Goal: Information Seeking & Learning: Stay updated

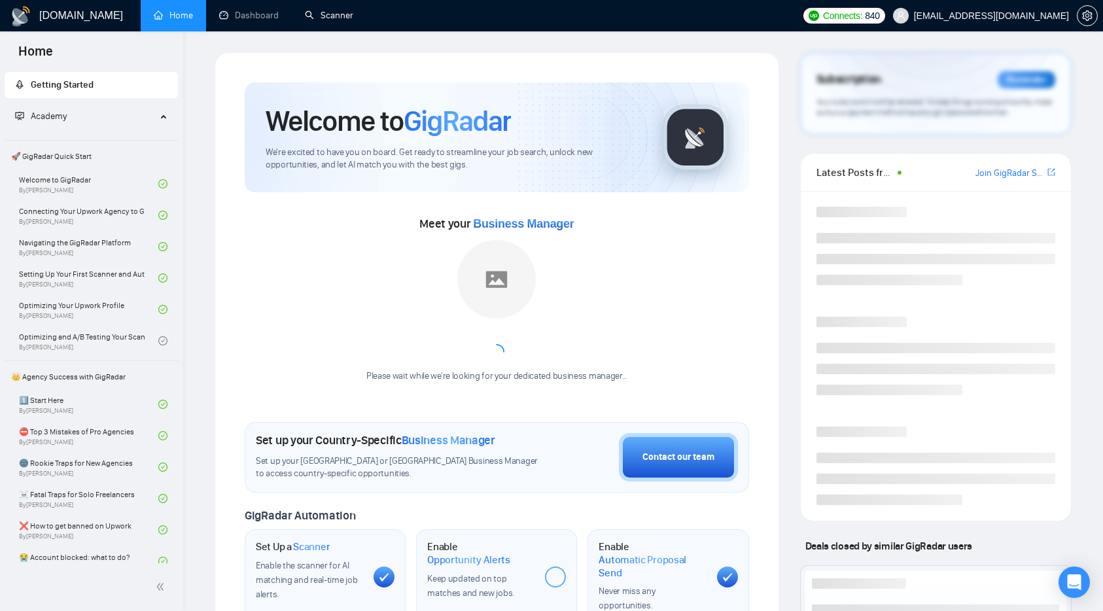
click at [327, 19] on link "Scanner" at bounding box center [329, 15] width 48 height 11
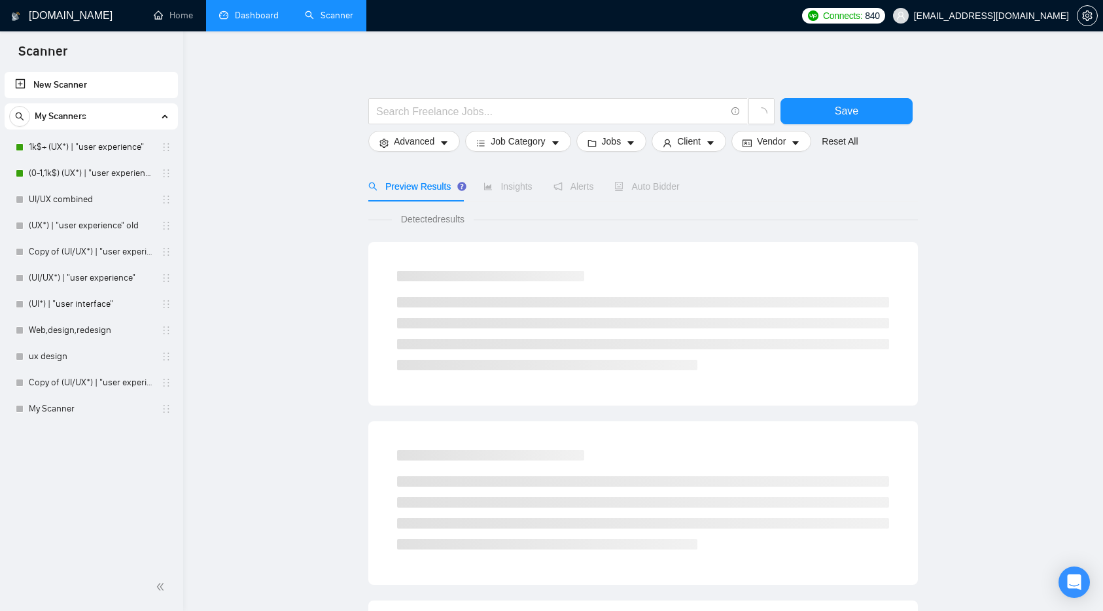
click at [249, 16] on link "Dashboard" at bounding box center [249, 15] width 60 height 11
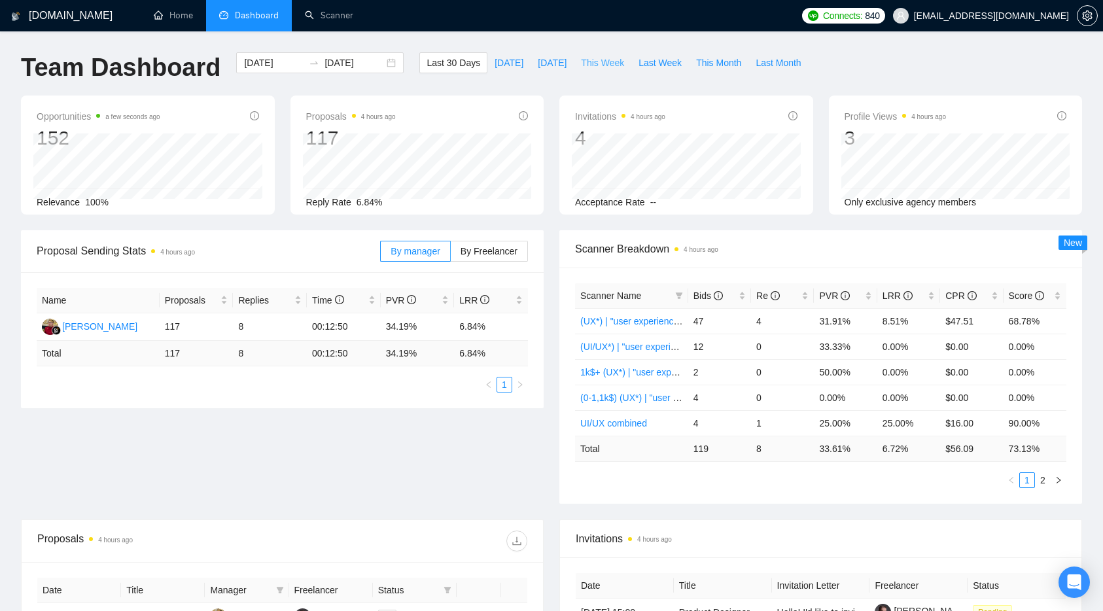
click at [613, 60] on span "This Week" at bounding box center [602, 63] width 43 height 14
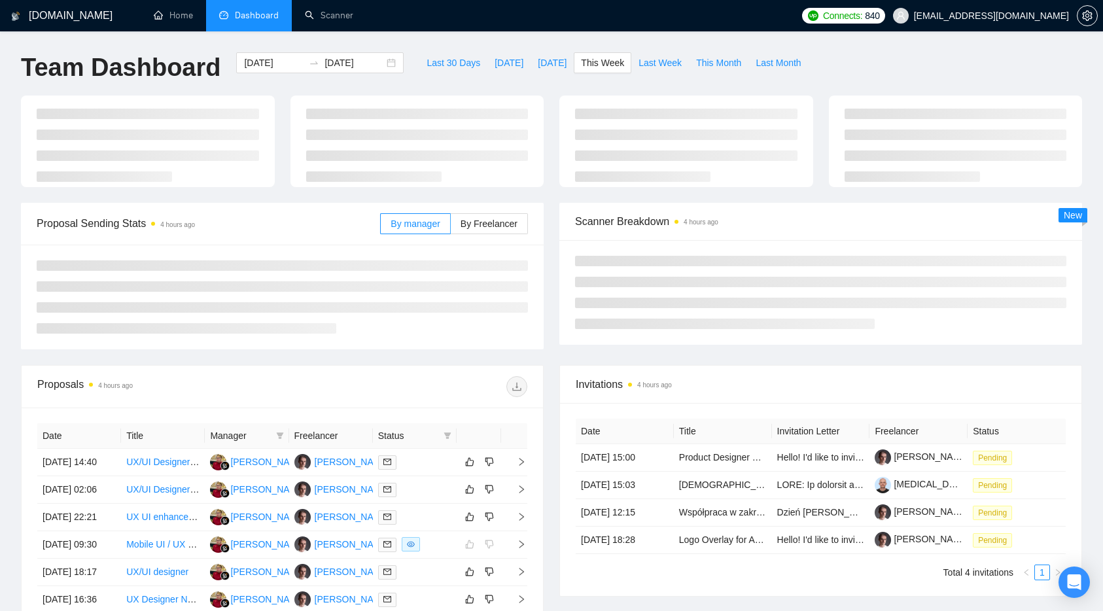
type input "[DATE]"
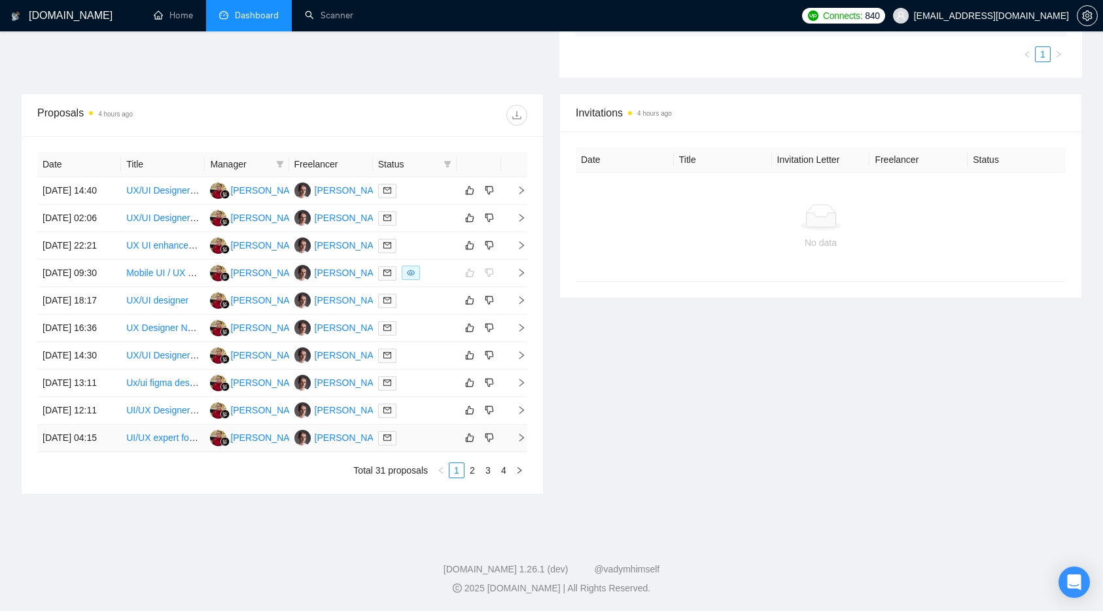
scroll to position [484, 0]
click at [524, 296] on icon "right" at bounding box center [521, 300] width 9 height 9
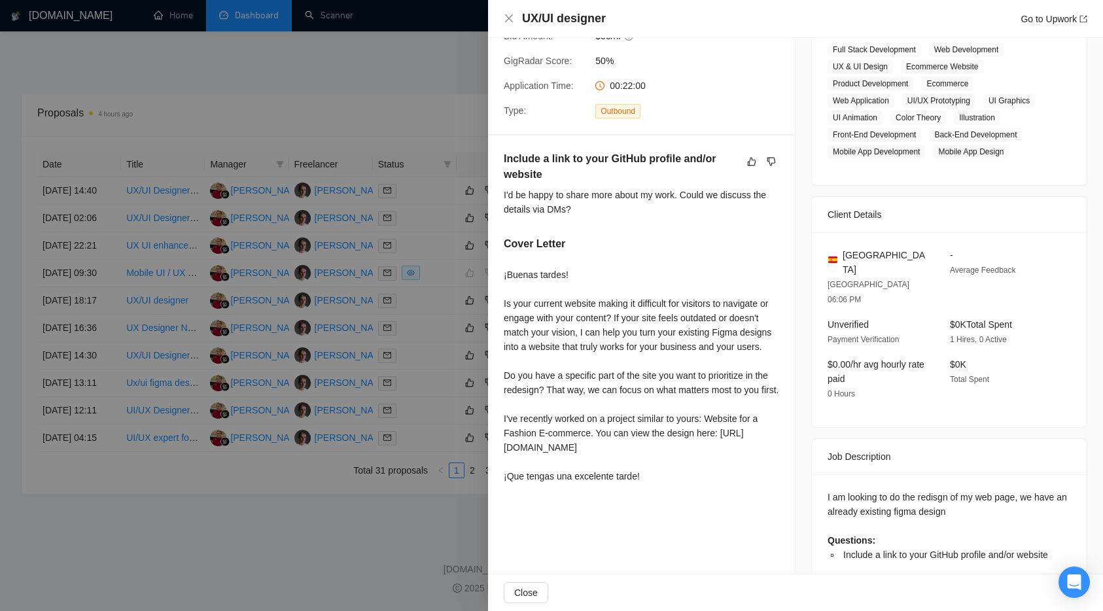
scroll to position [525, 0]
click at [379, 487] on div at bounding box center [551, 305] width 1103 height 611
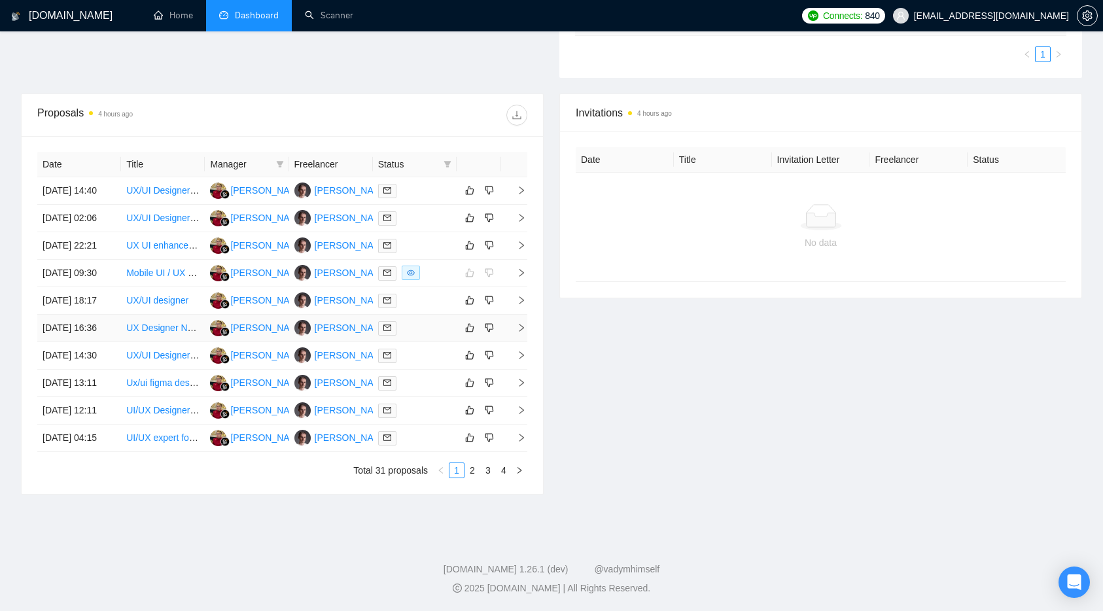
click at [518, 315] on td at bounding box center [514, 328] width 26 height 27
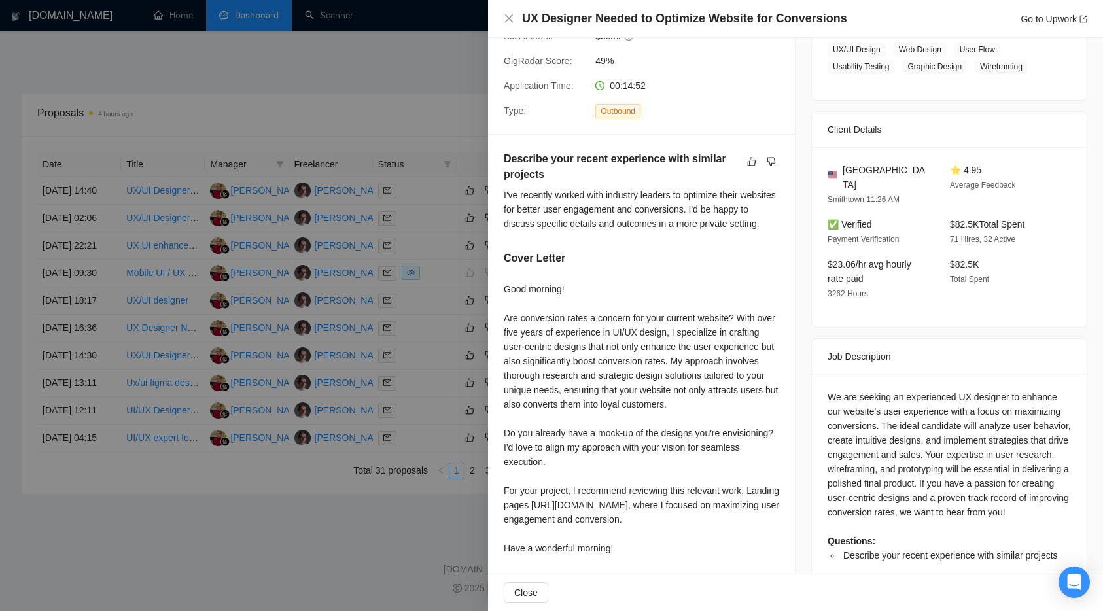
scroll to position [262, 0]
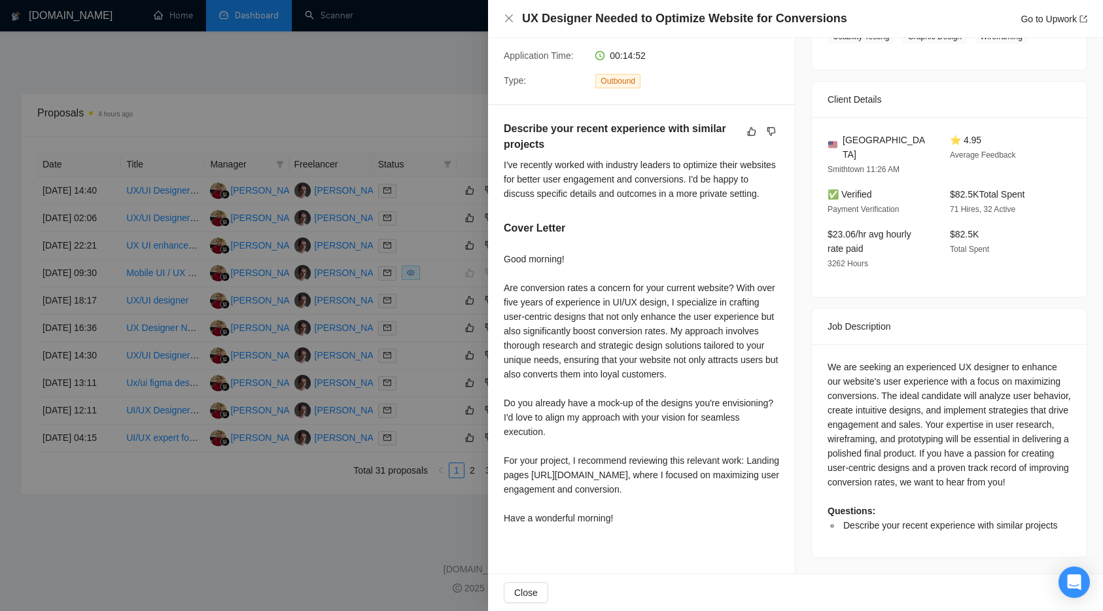
click at [240, 473] on div at bounding box center [551, 305] width 1103 height 611
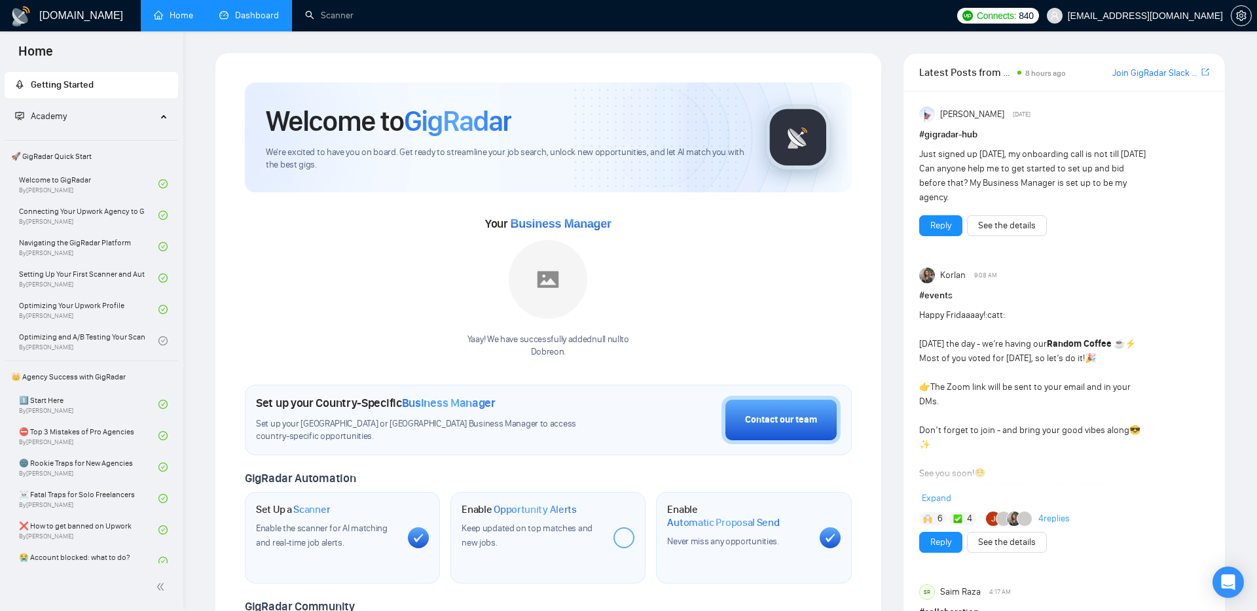
click at [241, 14] on link "Dashboard" at bounding box center [249, 15] width 60 height 11
